Goal: Task Accomplishment & Management: Complete application form

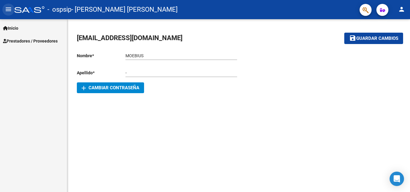
click at [10, 12] on mat-icon "menu" at bounding box center [8, 9] width 7 height 7
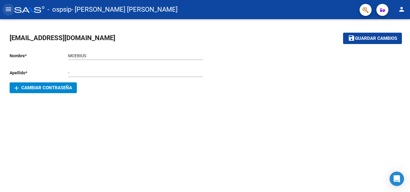
click at [10, 10] on mat-icon "menu" at bounding box center [8, 9] width 7 height 7
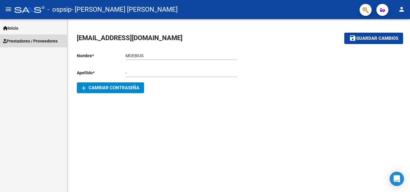
click at [18, 42] on span "Prestadores / Proveedores" at bounding box center [30, 41] width 55 height 7
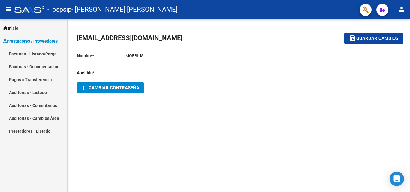
click at [39, 49] on link "Facturas - Listado/Carga" at bounding box center [33, 53] width 67 height 13
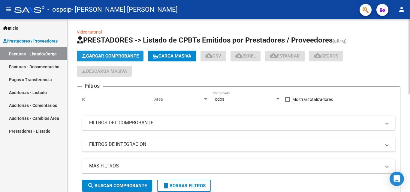
click at [109, 53] on button "Cargar Comprobante" at bounding box center [110, 56] width 67 height 11
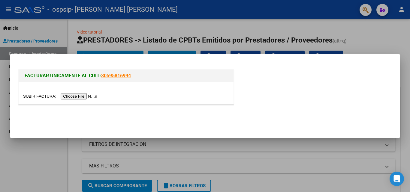
click at [68, 99] on input "file" at bounding box center [61, 96] width 76 height 6
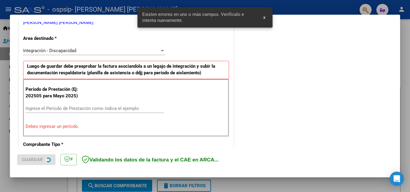
scroll to position [135, 0]
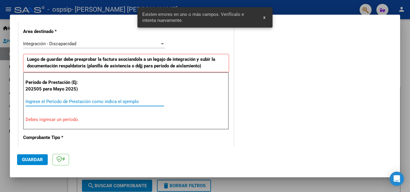
drag, startPoint x: 102, startPoint y: 103, endPoint x: 108, endPoint y: 97, distance: 8.3
click at [108, 97] on div "Ingrese el Período de Prestación como indica el ejemplo" at bounding box center [94, 101] width 139 height 9
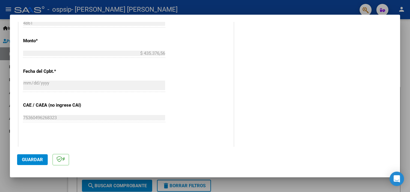
scroll to position [345, 0]
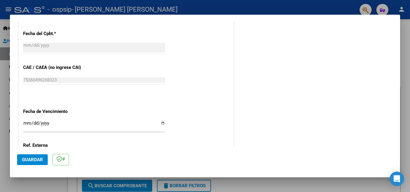
type input "202508"
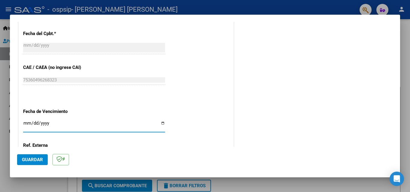
click at [163, 123] on input "Ingresar la fecha" at bounding box center [94, 126] width 142 height 10
type input "[DATE]"
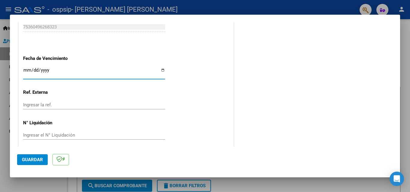
scroll to position [403, 0]
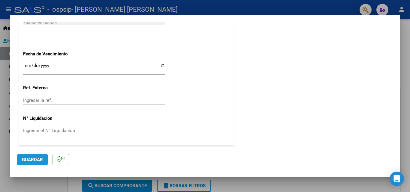
click at [25, 160] on span "Guardar" at bounding box center [32, 159] width 21 height 5
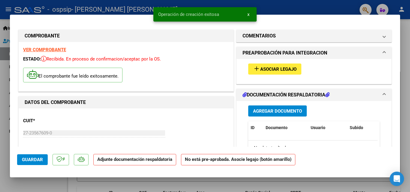
click at [267, 73] on button "add Asociar Legajo" at bounding box center [274, 69] width 53 height 11
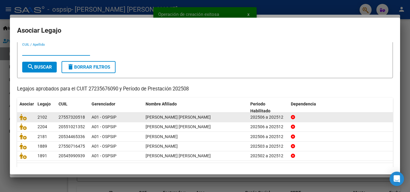
scroll to position [30, 0]
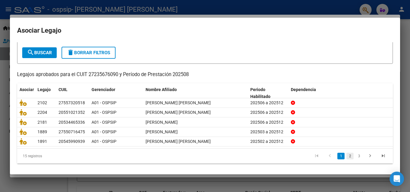
click at [346, 160] on link "2" at bounding box center [349, 156] width 7 height 7
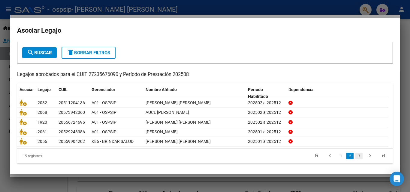
click at [357, 158] on link "3" at bounding box center [358, 156] width 7 height 7
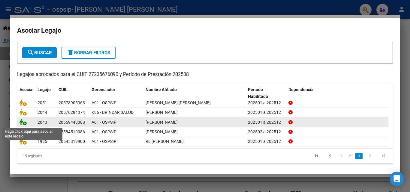
click at [22, 122] on icon at bounding box center [22, 122] width 7 height 7
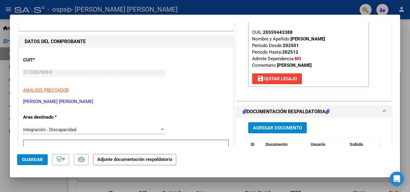
scroll to position [90, 0]
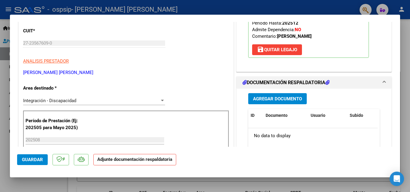
click at [290, 99] on span "Agregar Documento" at bounding box center [277, 98] width 49 height 5
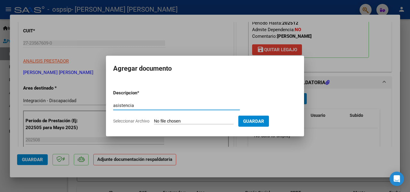
type input "asistencia"
click at [214, 118] on form "Descripcion * asistencia Escriba aquí una descripcion Seleccionar Archivo Guard…" at bounding box center [205, 107] width 184 height 44
click at [191, 117] on form "Descripcion * asistencia Escriba aquí una descripcion Seleccionar Archivo Guard…" at bounding box center [205, 107] width 184 height 44
click at [174, 121] on input "Seleccionar Archivo" at bounding box center [193, 122] width 79 height 6
